Goal: Check status: Check status

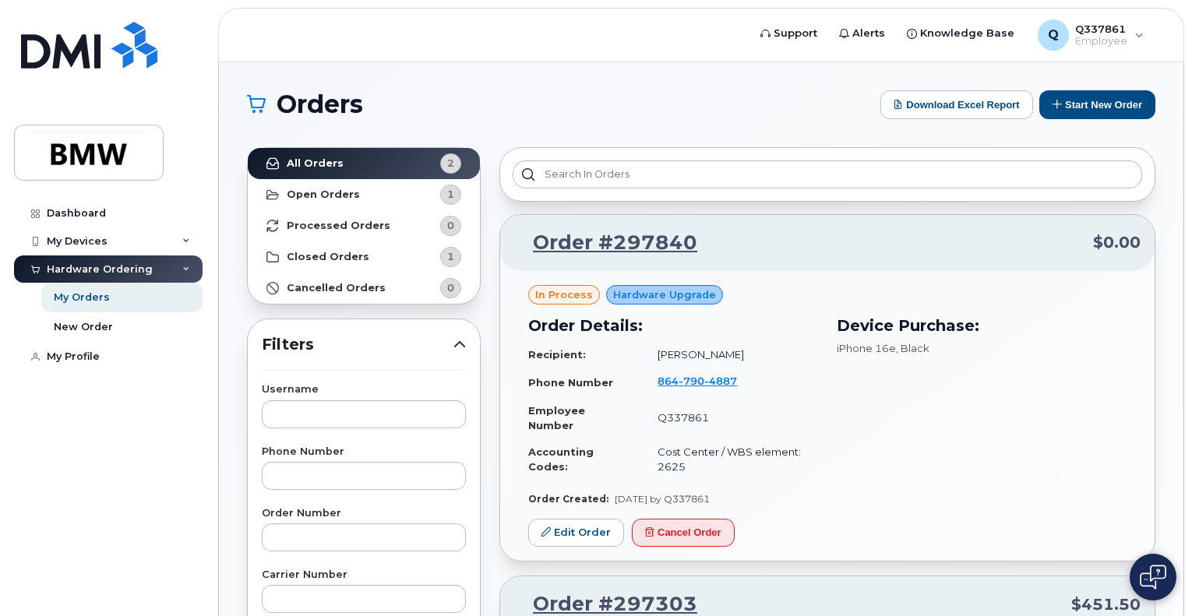
scroll to position [312, 0]
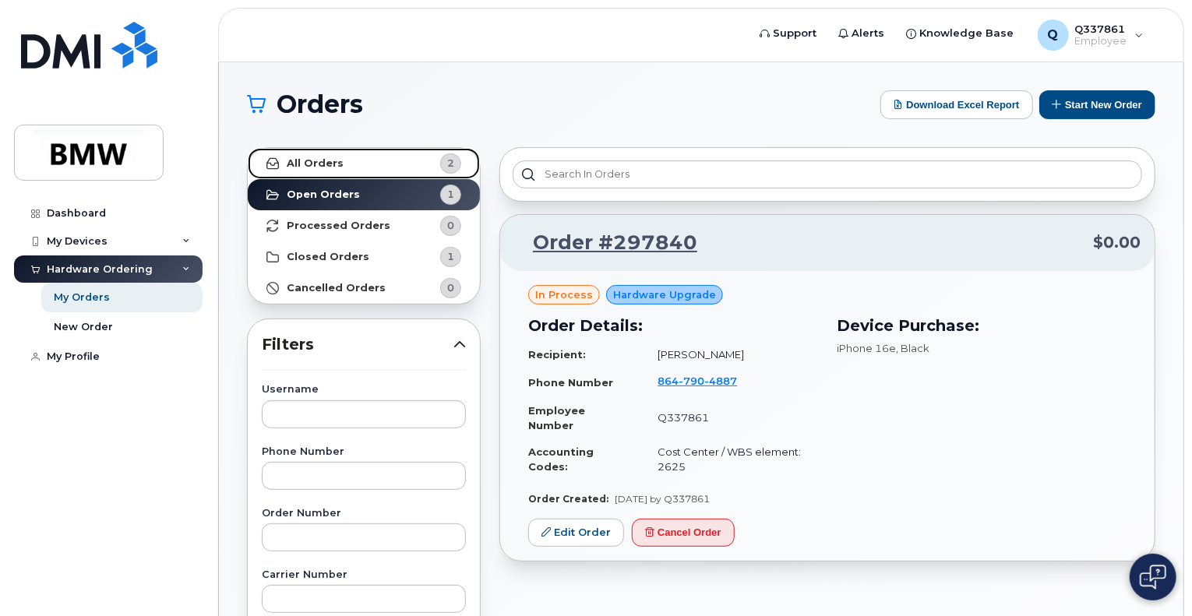
click at [385, 171] on link "All Orders 2" at bounding box center [364, 163] width 232 height 31
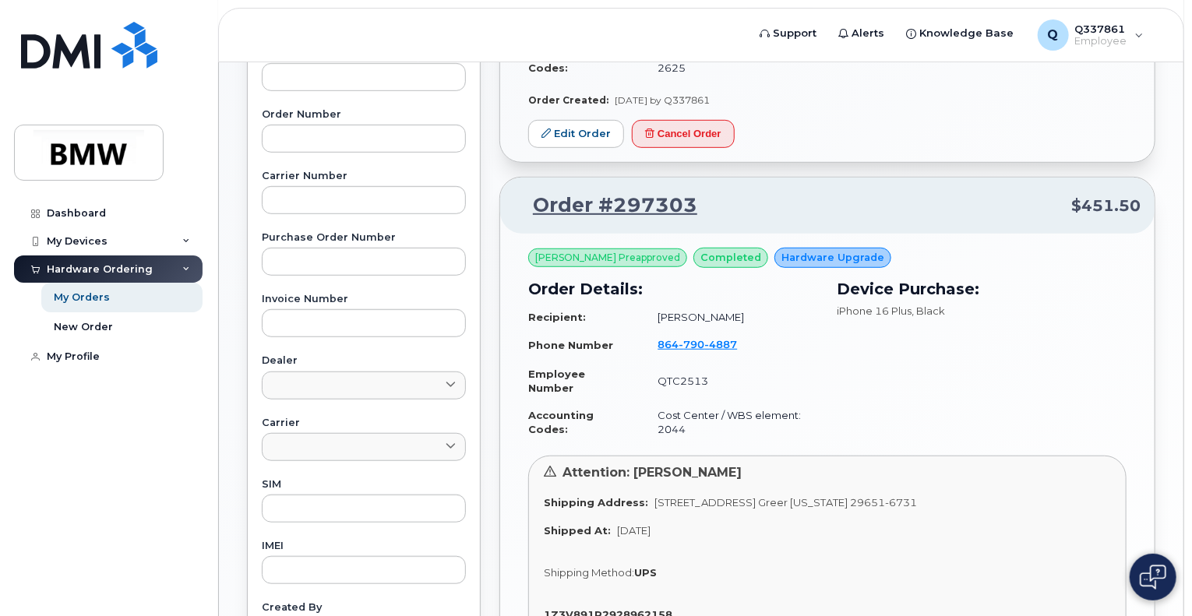
scroll to position [404, 0]
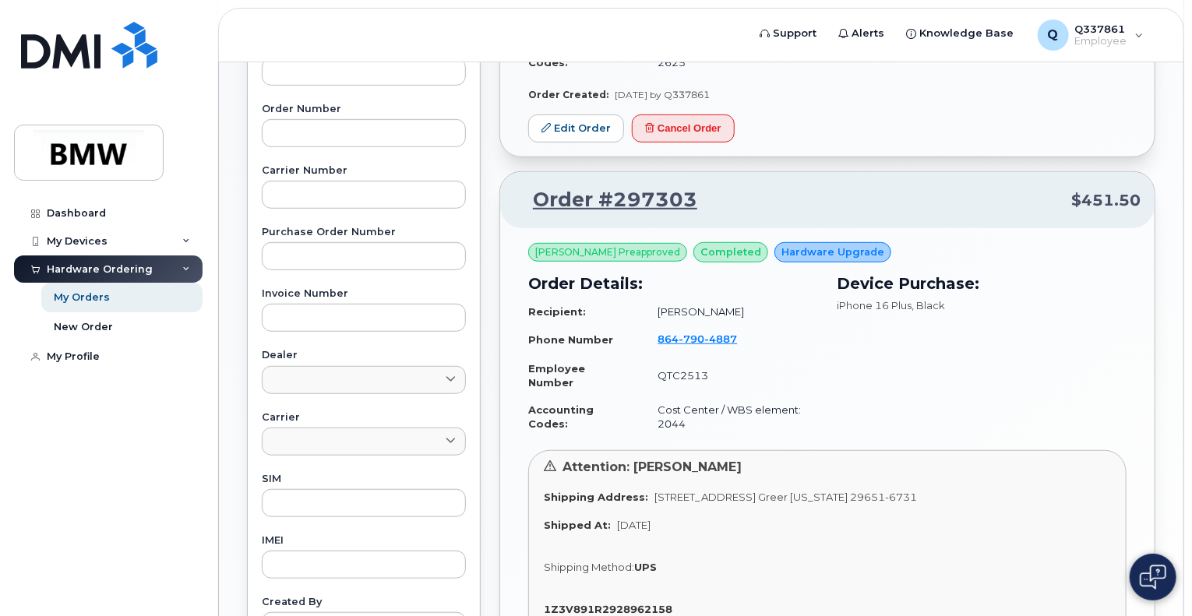
click at [801, 250] on span "Hardware Upgrade" at bounding box center [832, 252] width 103 height 15
click at [706, 246] on span "completed" at bounding box center [730, 252] width 61 height 15
click at [611, 255] on span "Brent Sovern Preapproved" at bounding box center [607, 252] width 145 height 14
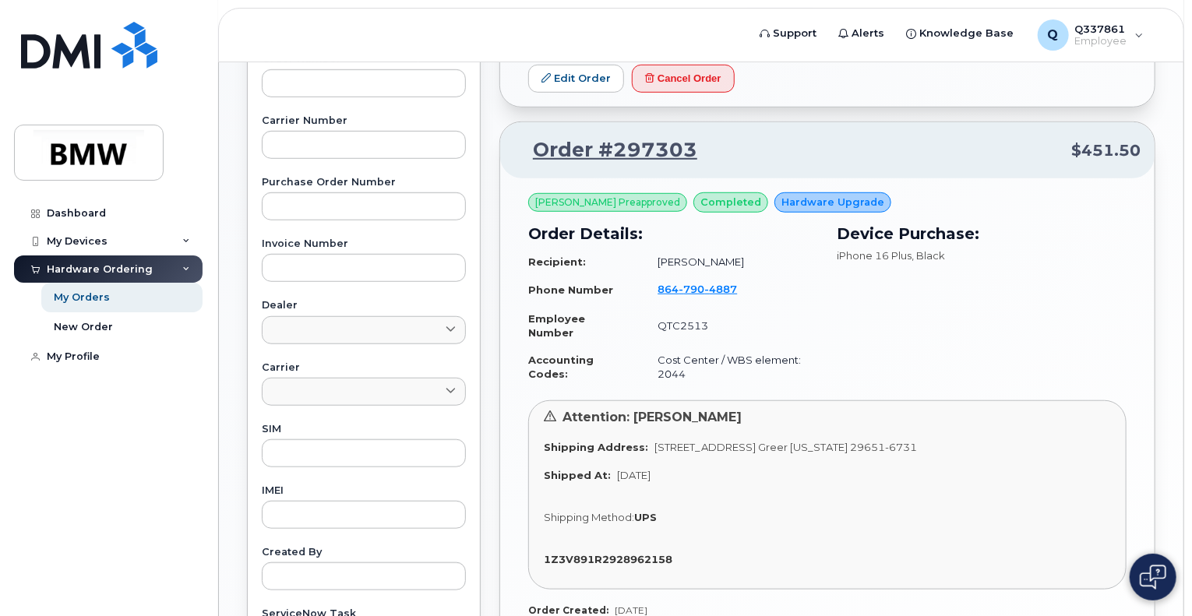
scroll to position [430, 0]
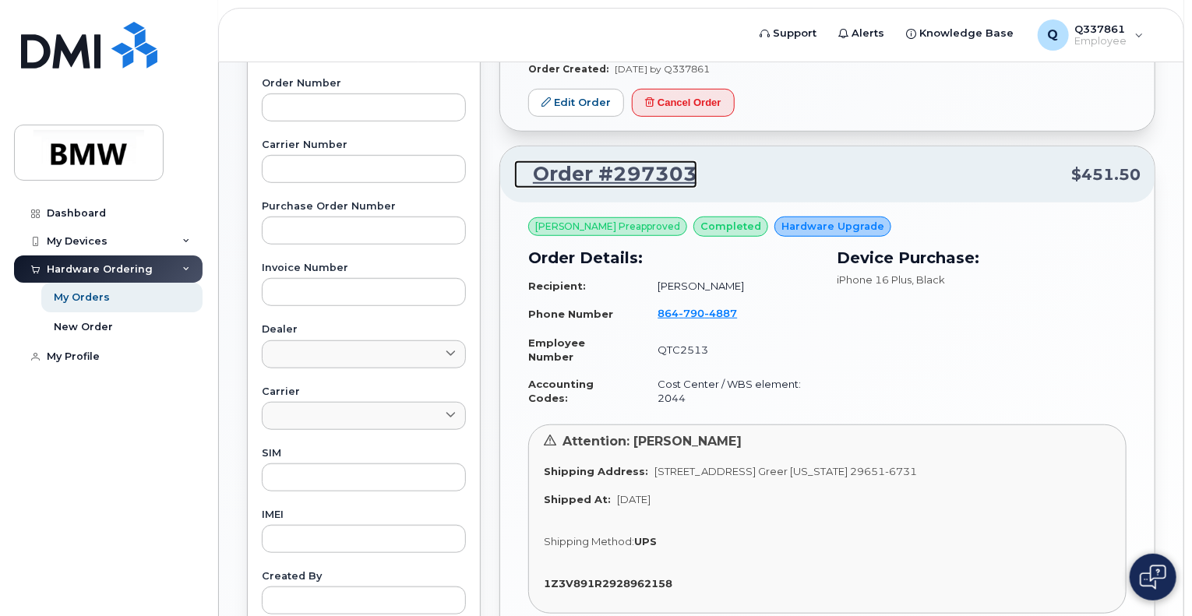
click at [629, 178] on link "Order #297303" at bounding box center [605, 174] width 183 height 28
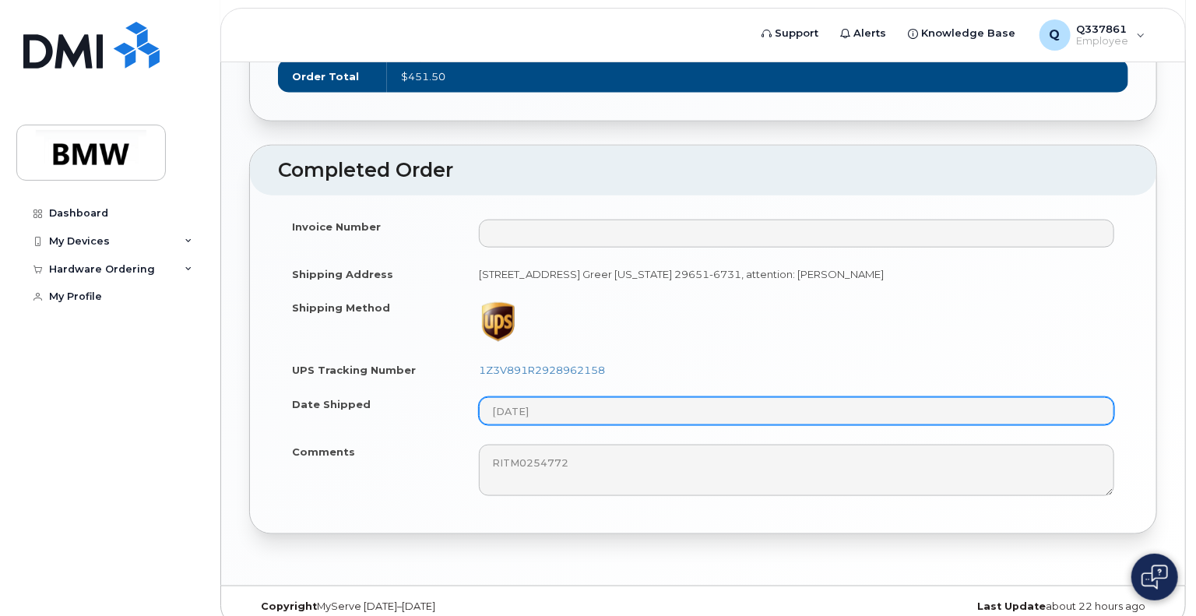
scroll to position [825, 0]
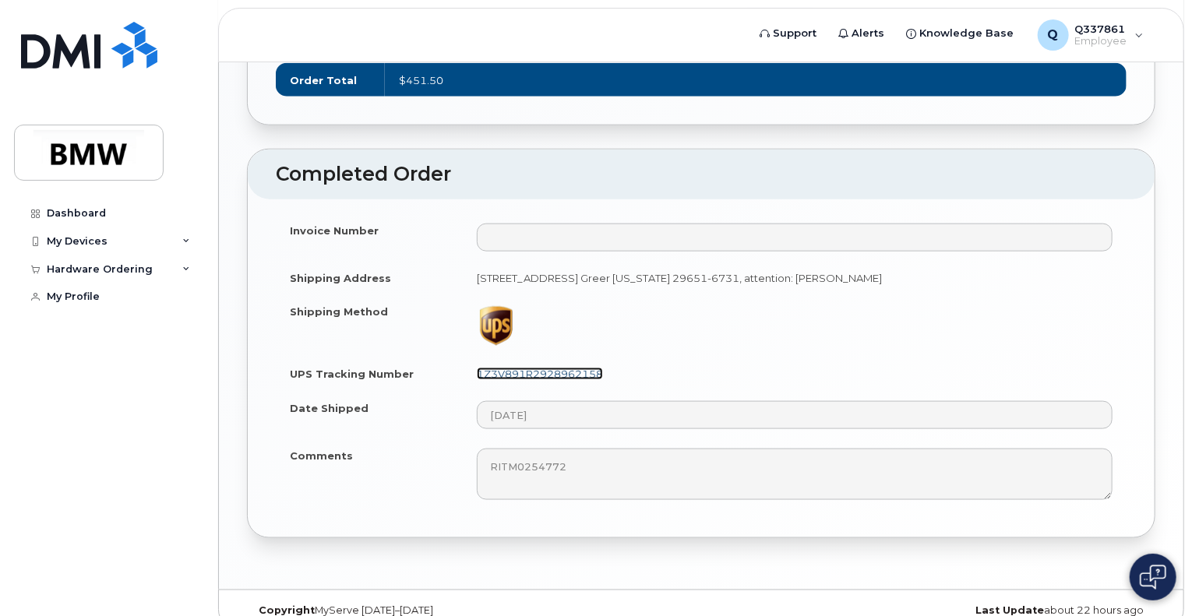
click at [554, 370] on link "1Z3V891R2928962158" at bounding box center [540, 374] width 126 height 12
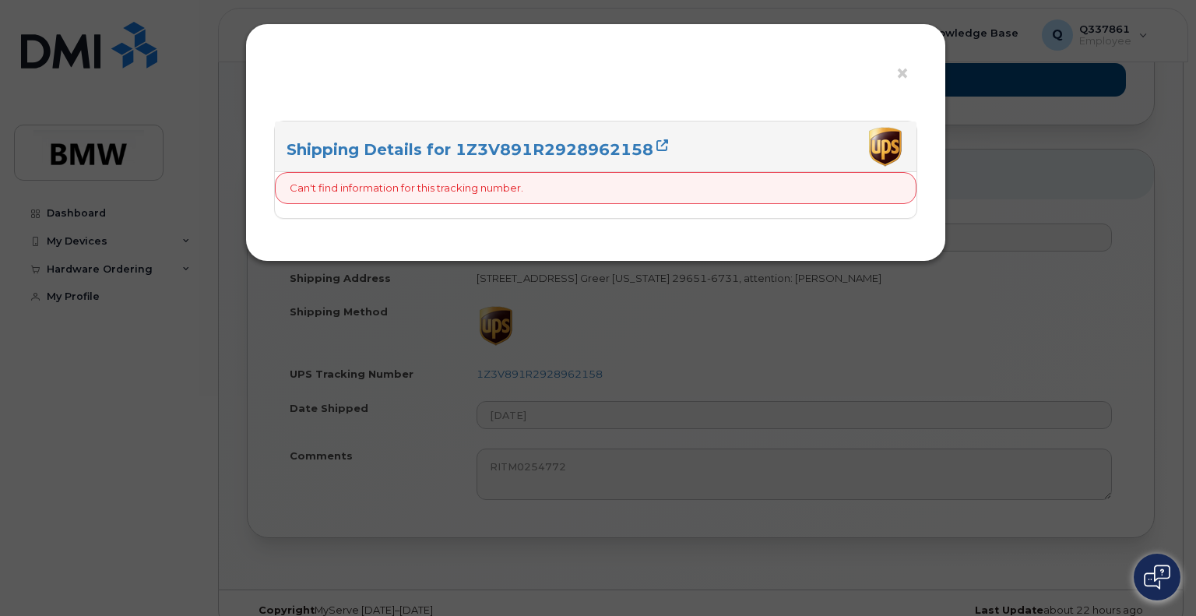
click at [651, 139] on h3 "Shipping Details for 1Z3V891R2928962158" at bounding box center [596, 149] width 618 height 21
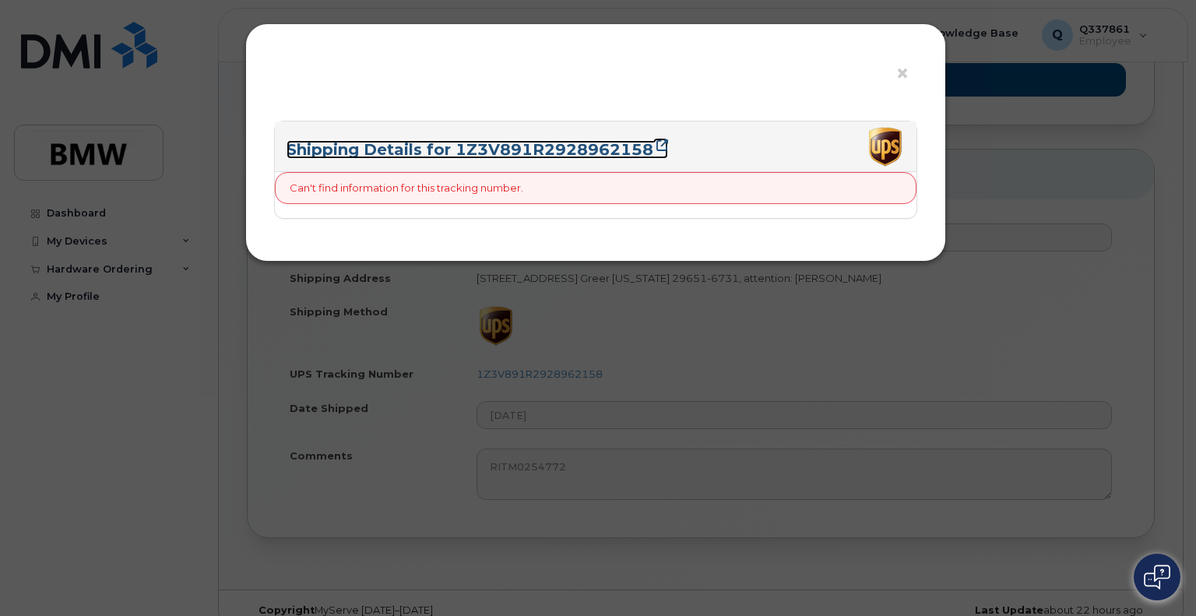
click at [660, 144] on icon at bounding box center [663, 145] width 12 height 12
